Goal: Check status: Check status

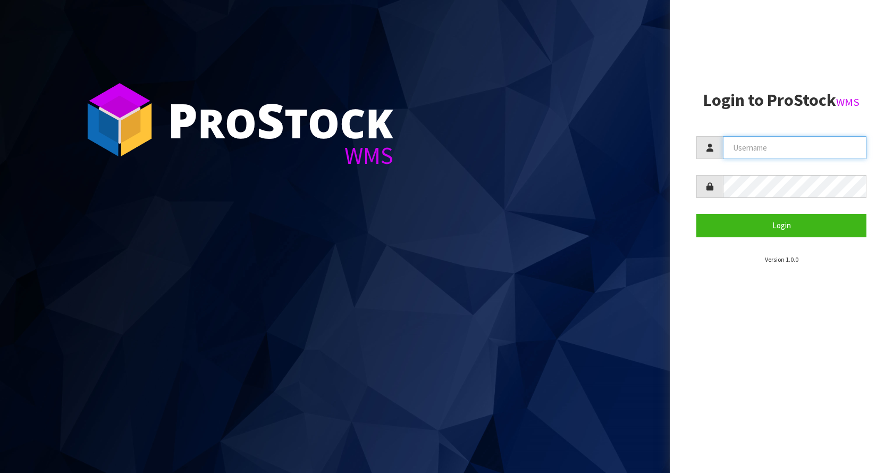
drag, startPoint x: 803, startPoint y: 145, endPoint x: 800, endPoint y: 150, distance: 5.8
click at [802, 145] on input "text" at bounding box center [795, 147] width 144 height 23
type input "[EMAIL_ADDRESS][DOMAIN_NAME]"
click at [696, 214] on button "Login" at bounding box center [781, 225] width 170 height 23
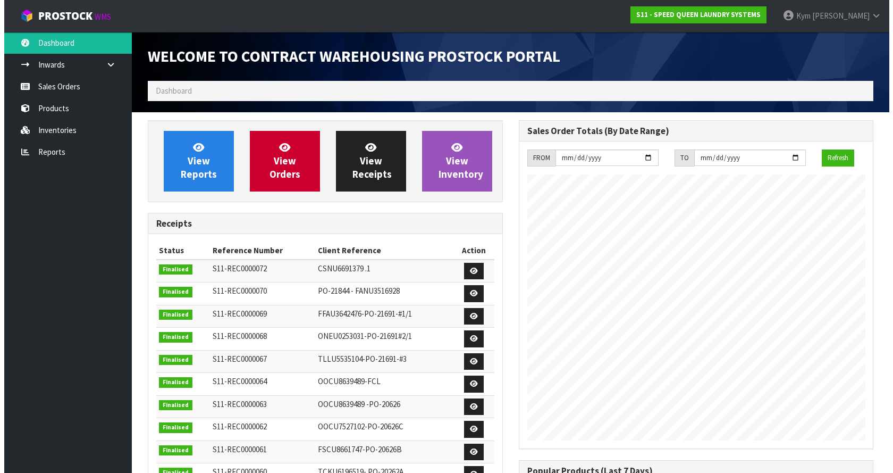
scroll to position [509, 371]
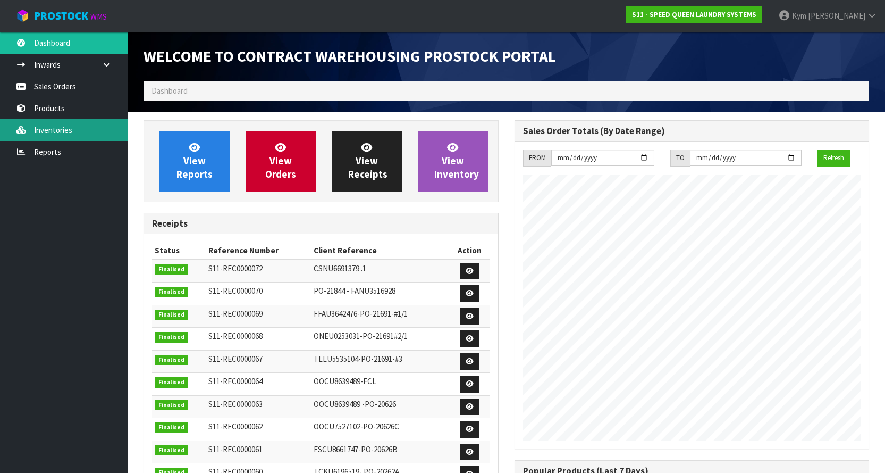
drag, startPoint x: 53, startPoint y: 135, endPoint x: 33, endPoint y: 15, distance: 121.2
click at [53, 135] on link "Inventories" at bounding box center [64, 130] width 128 height 22
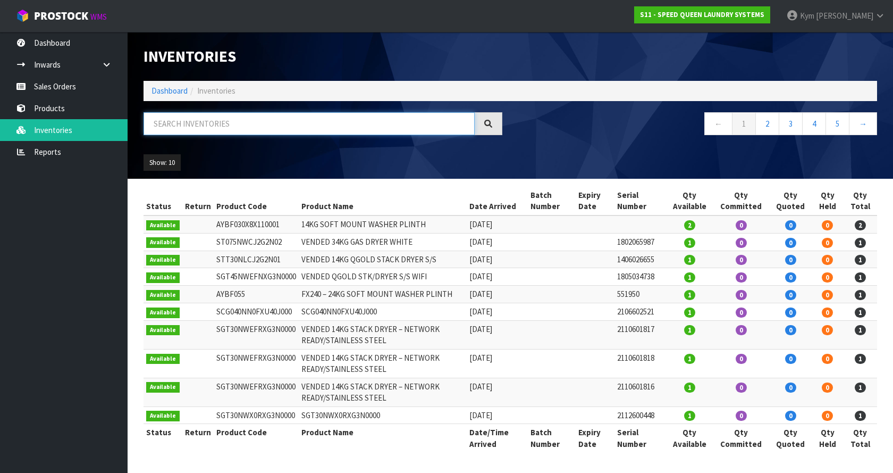
paste input "ACBF30x6x110002"
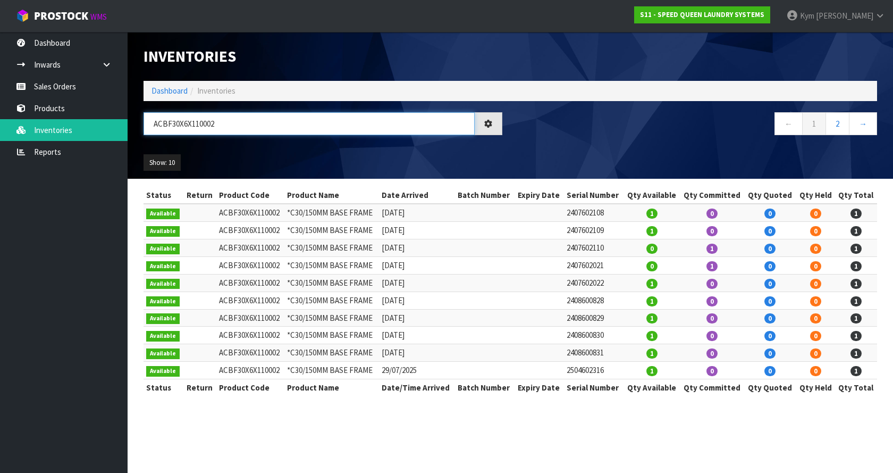
click at [234, 123] on input "ACBF30X6X110002" at bounding box center [309, 123] width 331 height 23
paste input "40x6x"
type input "ACBF40X6X110002"
